Goal: Transaction & Acquisition: Obtain resource

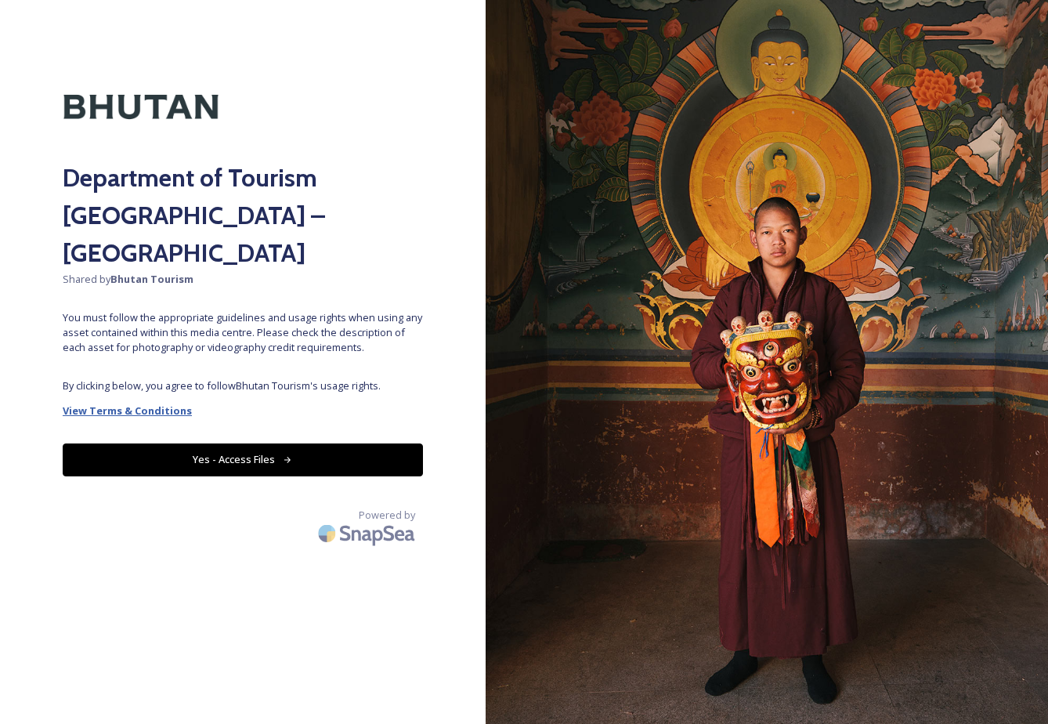
click at [175, 403] on strong "View Terms & Conditions" at bounding box center [127, 410] width 129 height 14
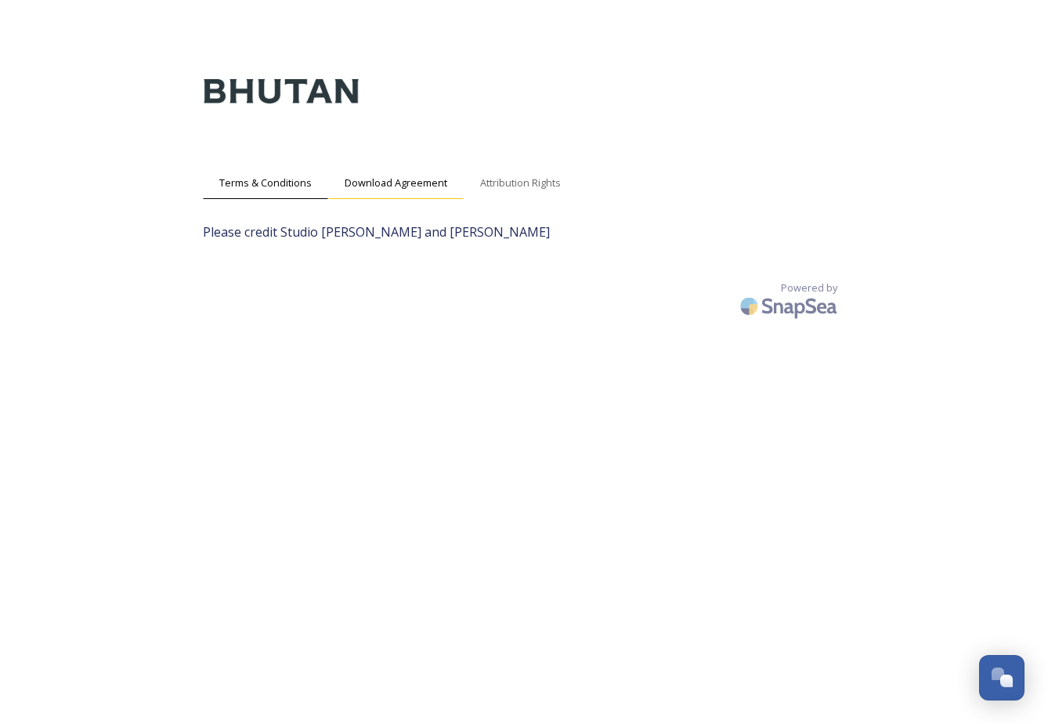
click at [386, 189] on span "Download Agreement" at bounding box center [396, 182] width 103 height 15
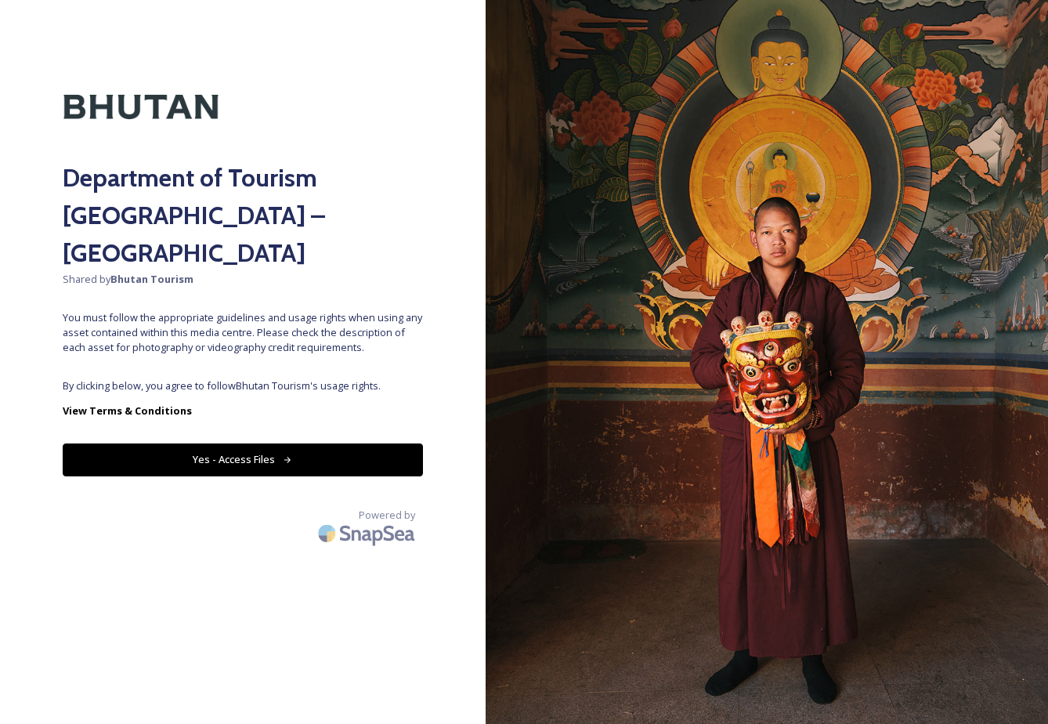
click at [261, 443] on button "Yes - Access Files" at bounding box center [243, 459] width 360 height 32
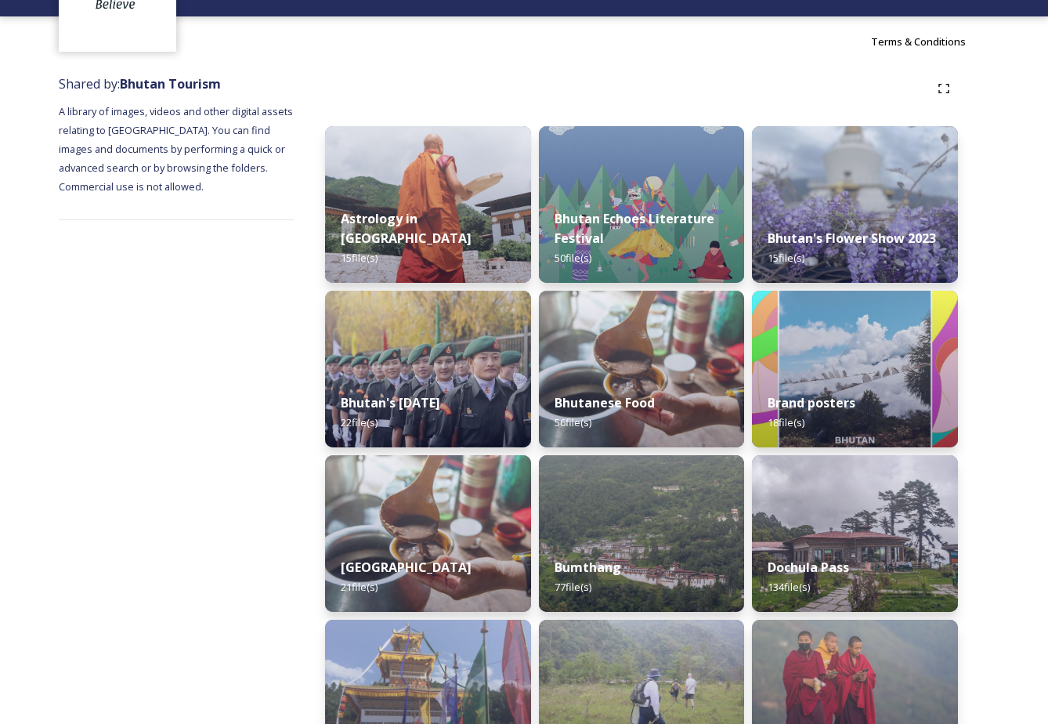
scroll to position [112, 0]
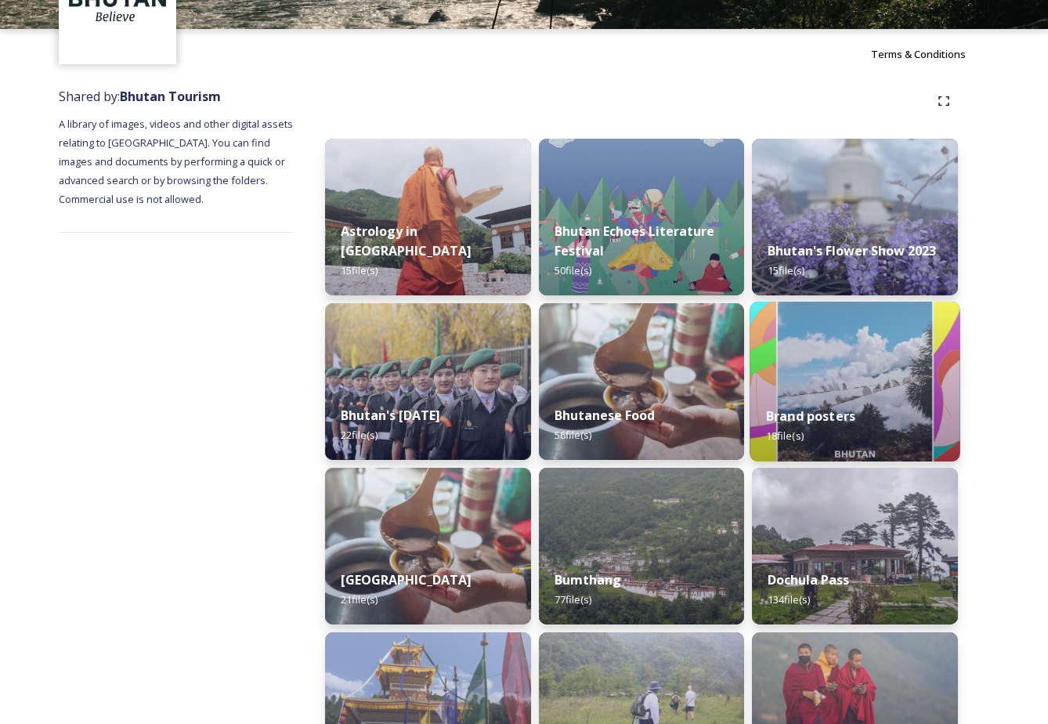
click at [834, 350] on img at bounding box center [855, 382] width 210 height 160
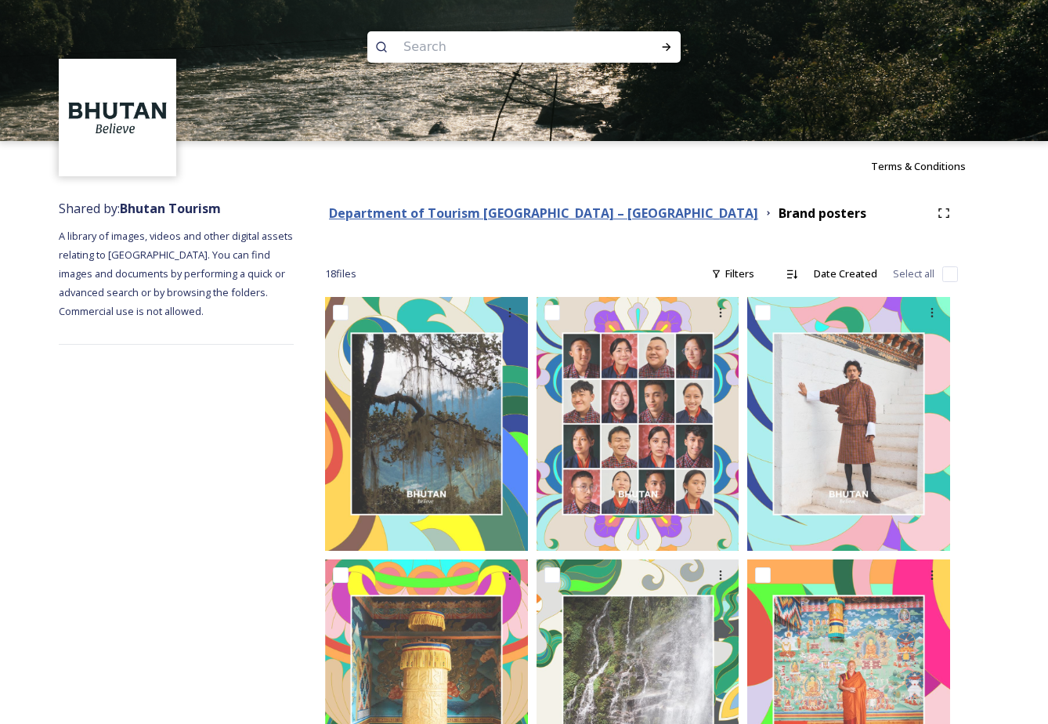
click at [374, 216] on strong "Department of Tourism [GEOGRAPHIC_DATA] – [GEOGRAPHIC_DATA]" at bounding box center [543, 212] width 429 height 17
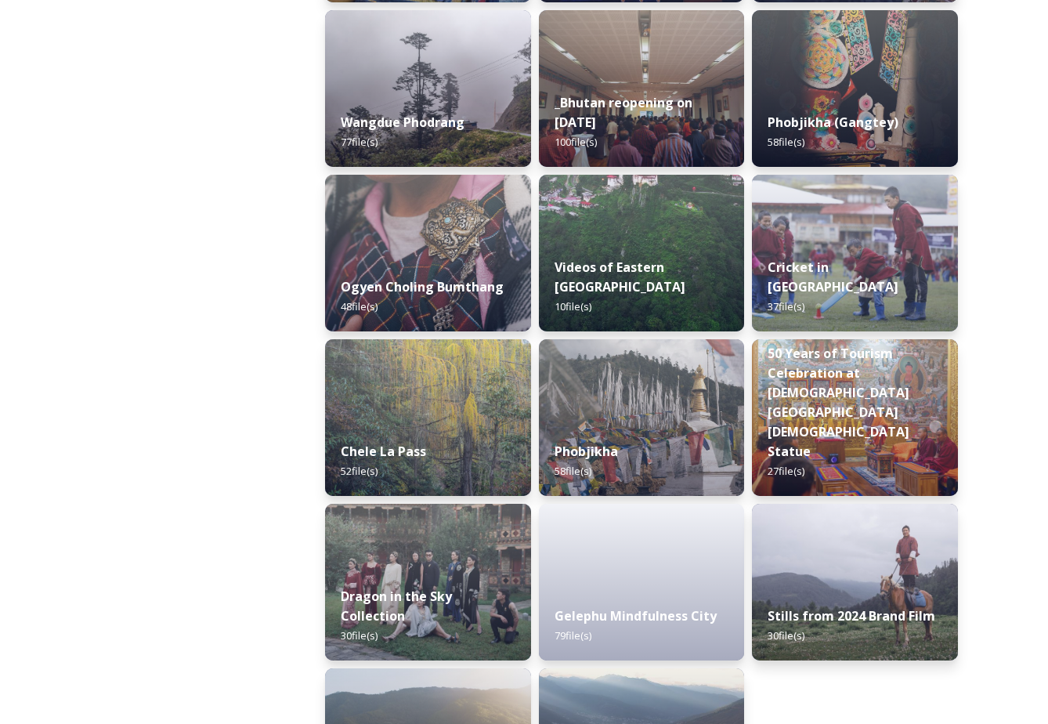
scroll to position [2496, 0]
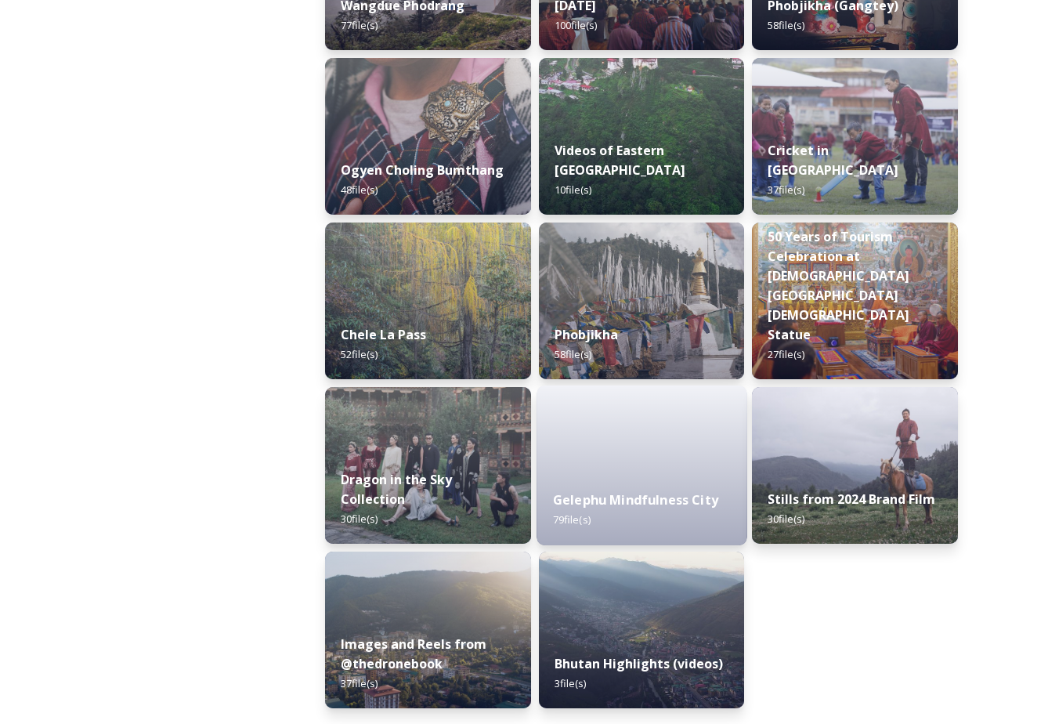
click at [660, 490] on div "Gelephu Mindfulness City 79 file(s)" at bounding box center [642, 509] width 210 height 71
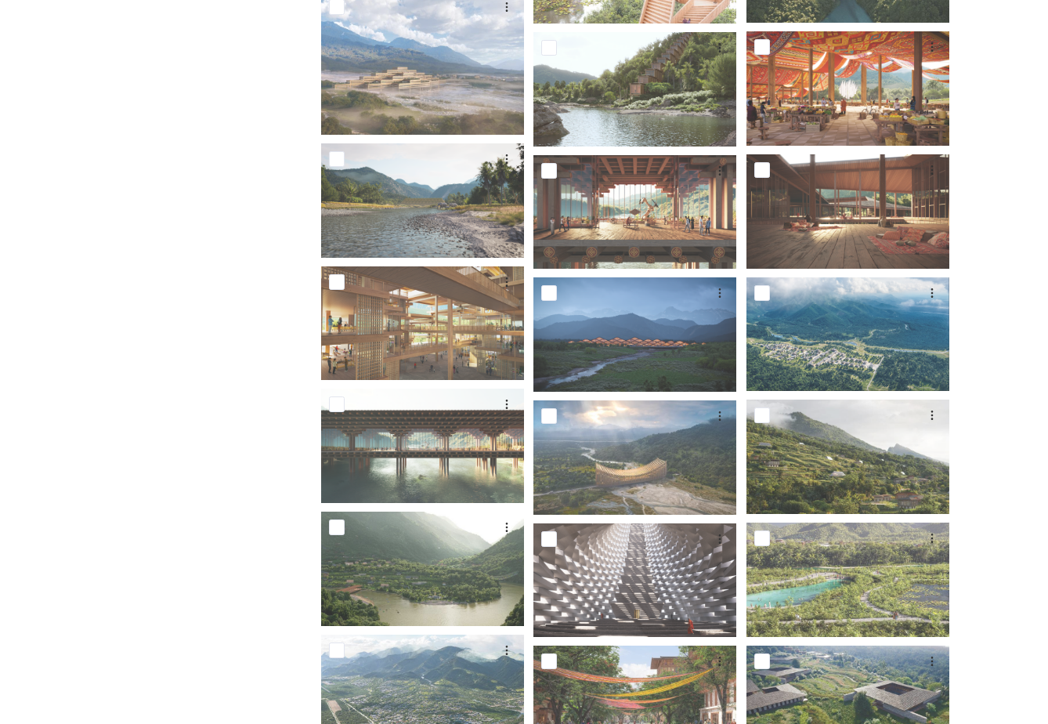
scroll to position [1136, 0]
